Goal: Task Accomplishment & Management: Use online tool/utility

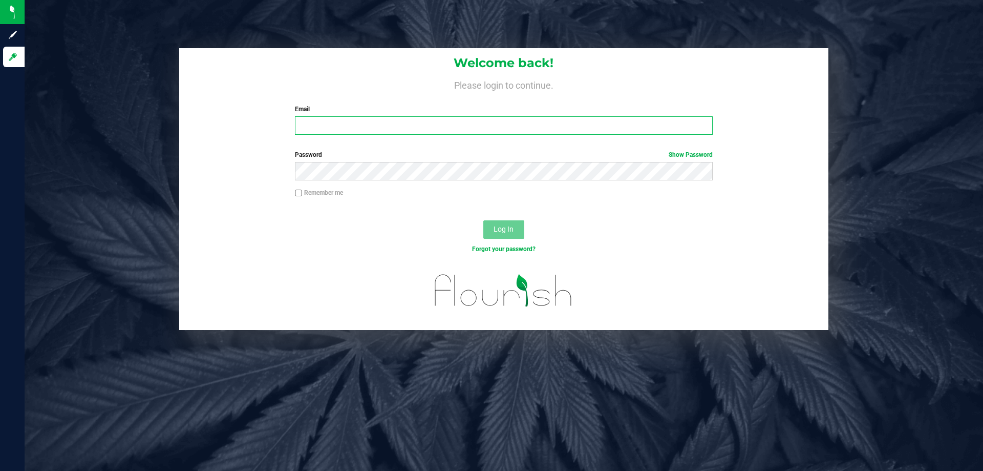
click at [373, 131] on input "Email" at bounding box center [503, 125] width 417 height 18
type input "[EMAIL_ADDRESS][DOMAIN_NAME]"
click at [483, 220] on button "Log In" at bounding box center [503, 229] width 41 height 18
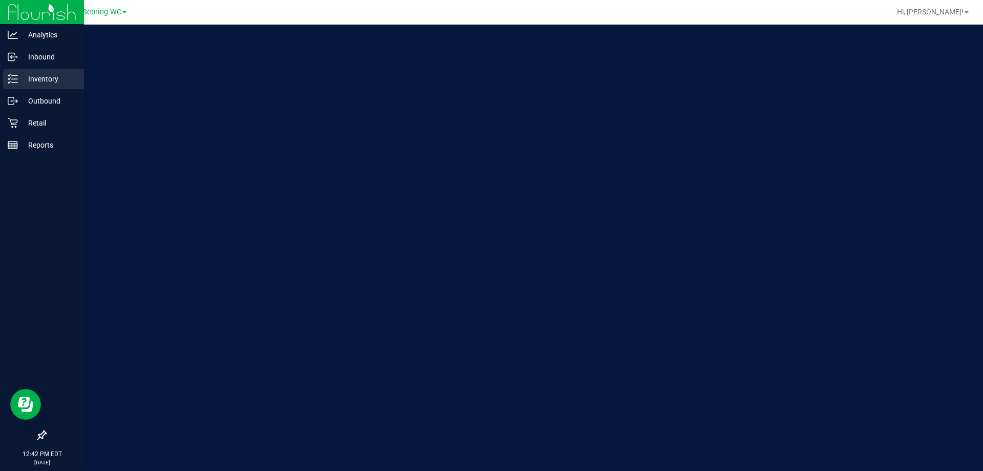
click at [23, 82] on p "Inventory" at bounding box center [48, 79] width 61 height 12
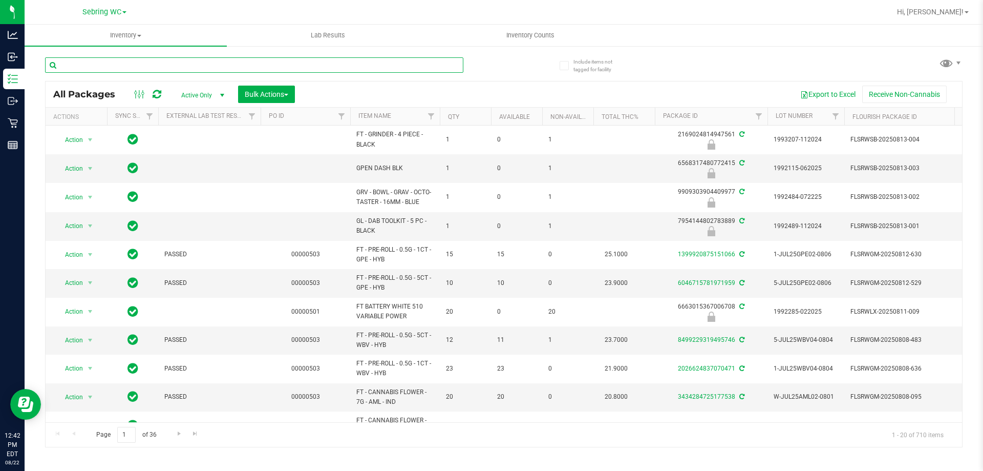
click at [128, 68] on input "text" at bounding box center [254, 64] width 418 height 15
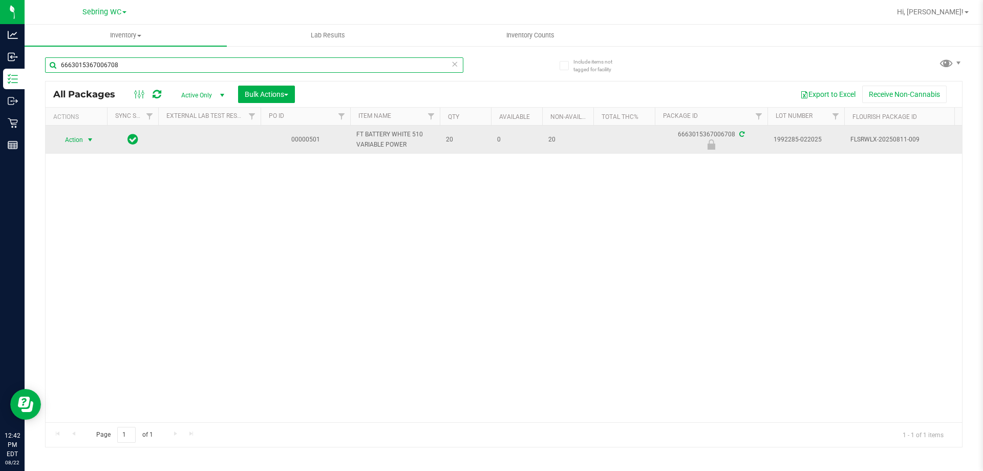
type input "6663015367006708"
click at [87, 144] on span "select" at bounding box center [90, 140] width 13 height 14
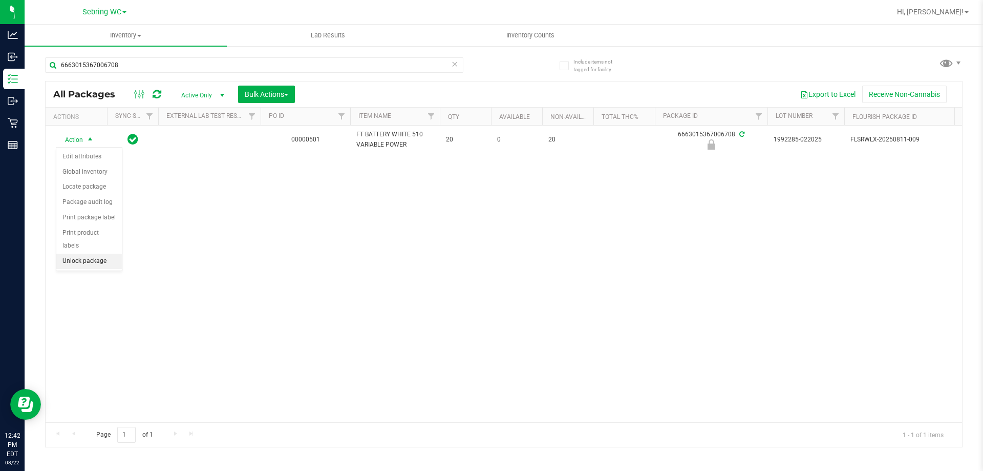
click at [80, 254] on li "Unlock package" at bounding box center [89, 261] width 66 height 15
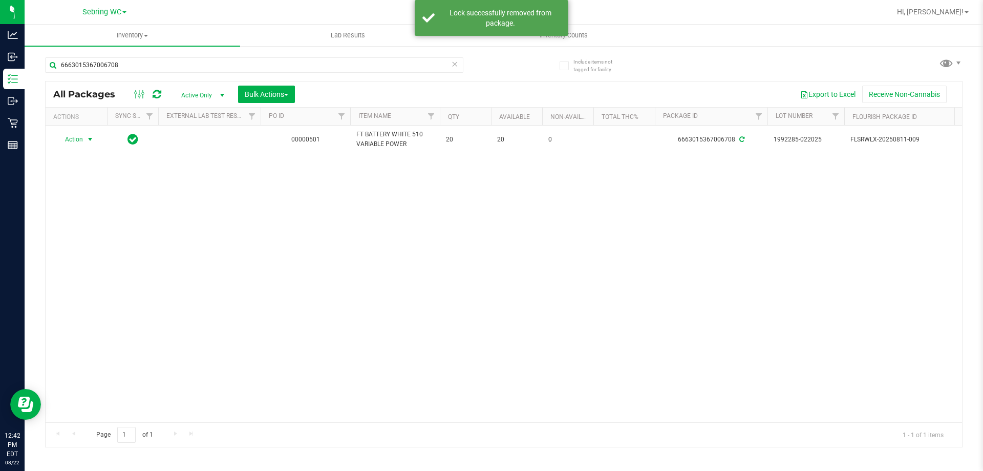
click at [73, 139] on span "Action" at bounding box center [70, 139] width 28 height 14
click at [72, 267] on li "Print package label" at bounding box center [95, 263] width 79 height 15
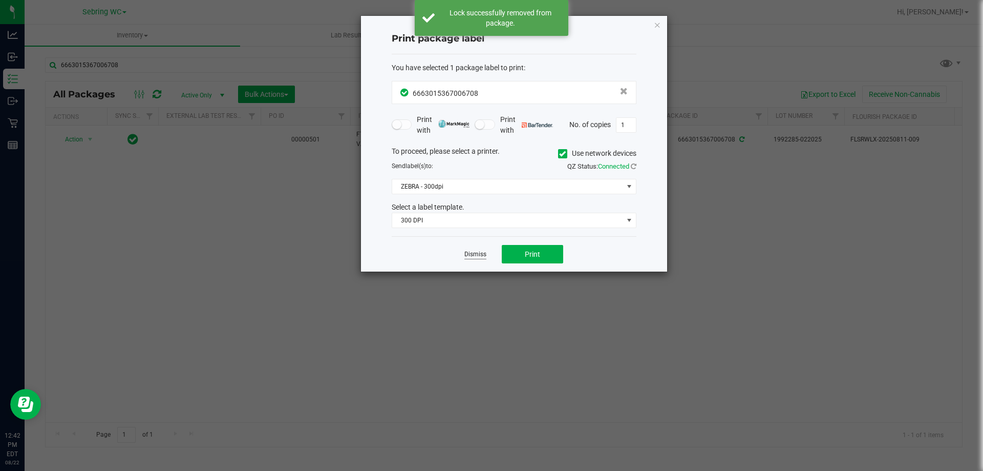
click at [472, 251] on link "Dismiss" at bounding box center [476, 254] width 22 height 9
